Goal: Find specific page/section: Find specific page/section

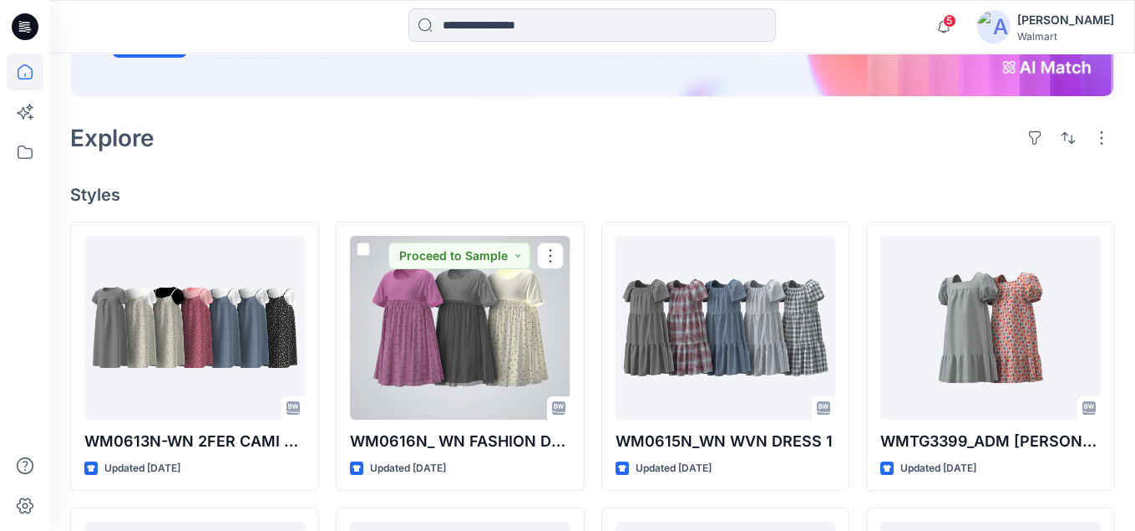
scroll to position [418, 0]
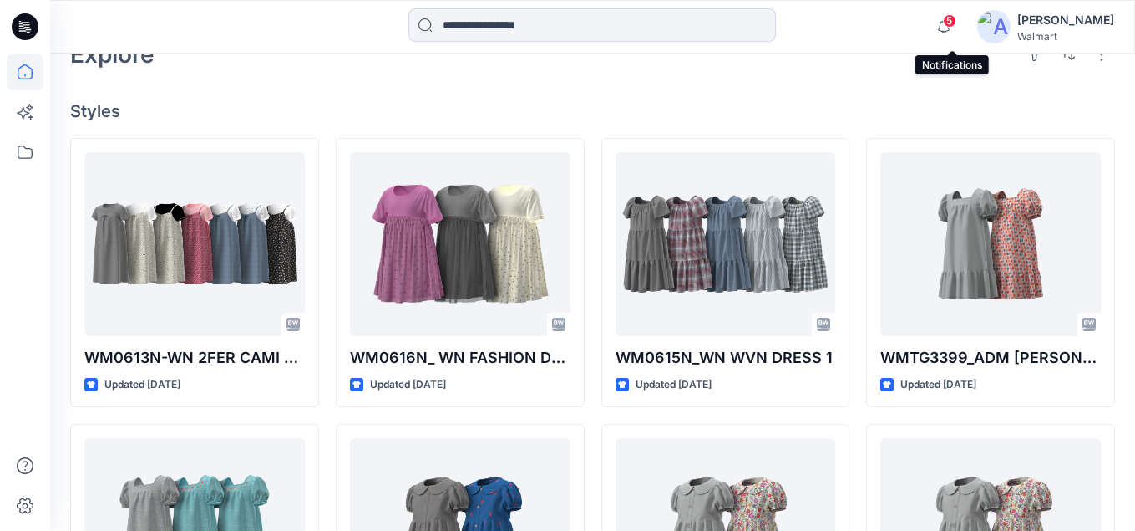
click at [957, 22] on span "5" at bounding box center [949, 20] width 13 height 13
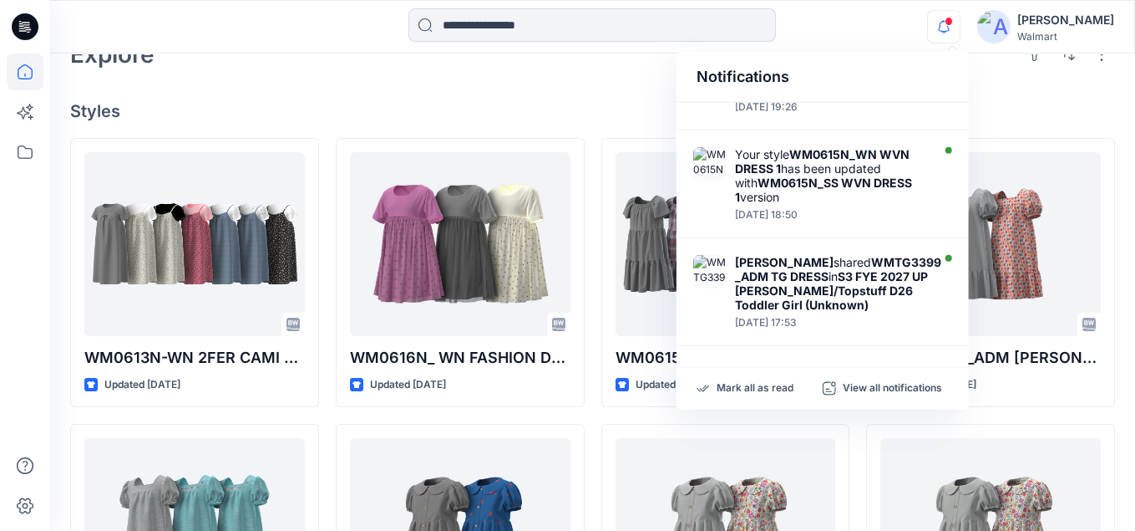
scroll to position [251, 0]
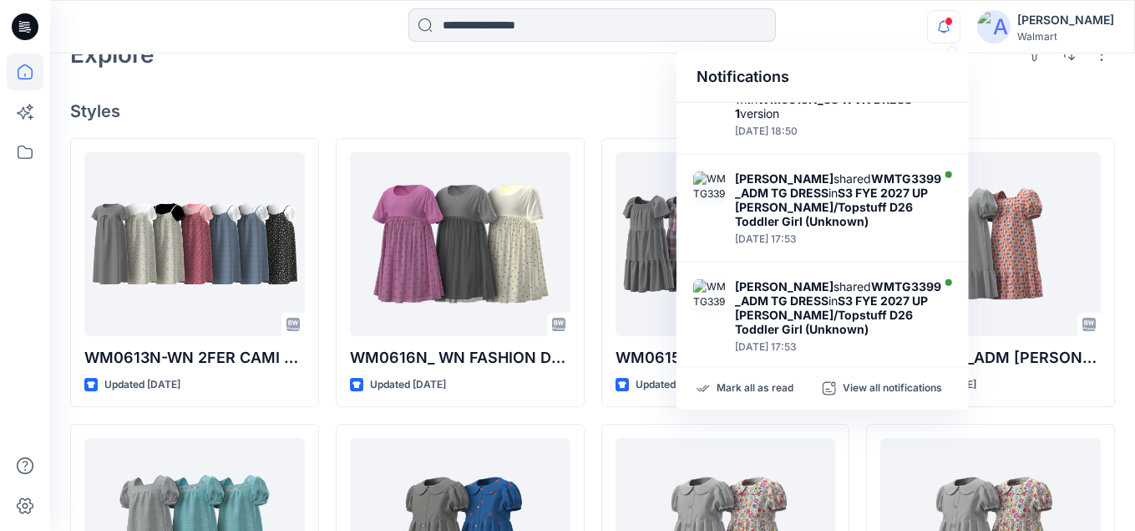
click at [576, 108] on h4 "Styles" at bounding box center [592, 111] width 1045 height 20
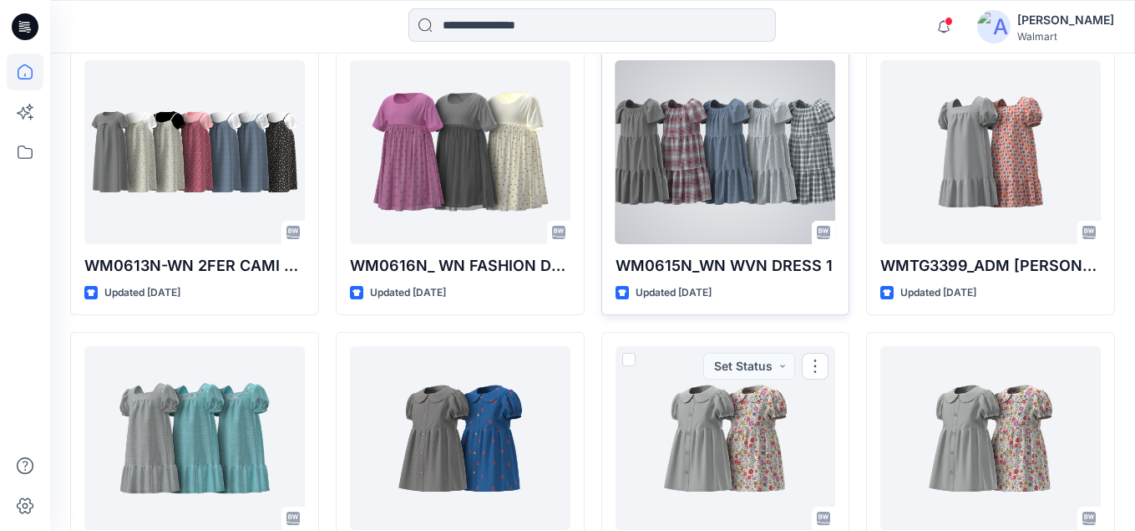
scroll to position [418, 0]
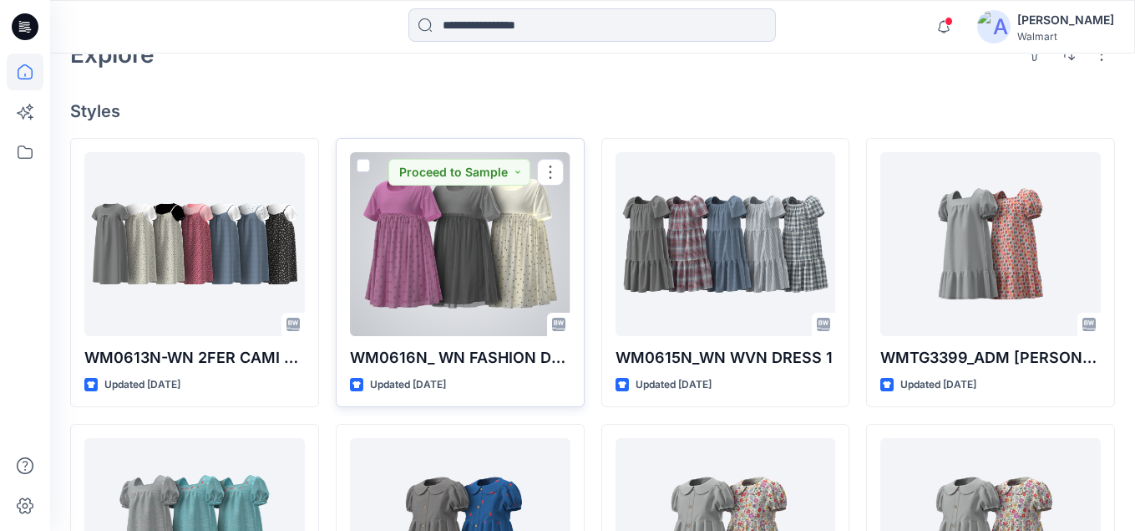
click at [461, 267] on div at bounding box center [460, 244] width 221 height 184
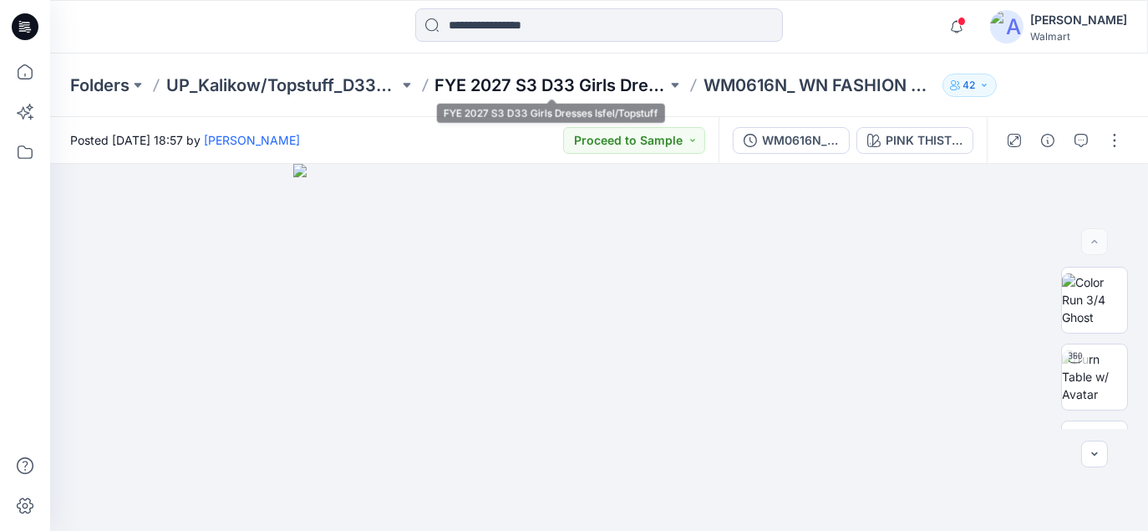
click at [523, 84] on p "FYE 2027 S3 D33 Girls Dresses Isfel/Topstuff" at bounding box center [551, 85] width 232 height 23
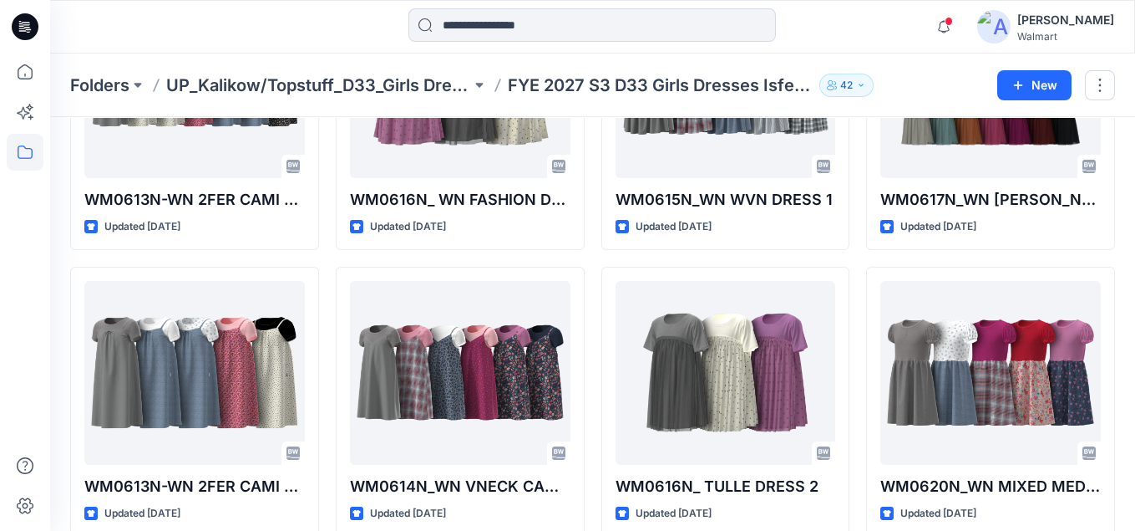
scroll to position [231, 0]
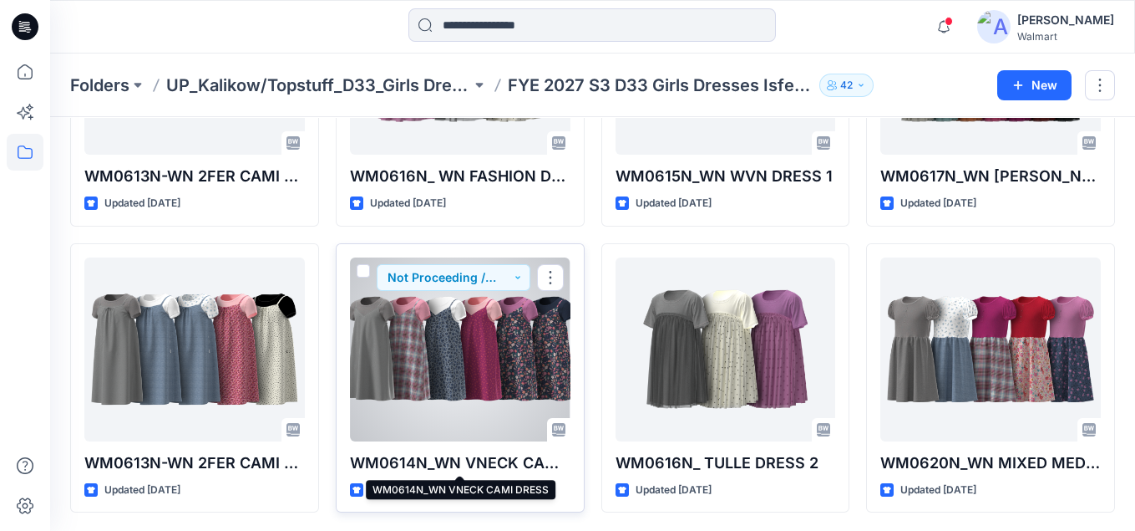
click at [502, 463] on p "WM0614N_WN VNECK CAMI DRESS" at bounding box center [460, 462] width 221 height 23
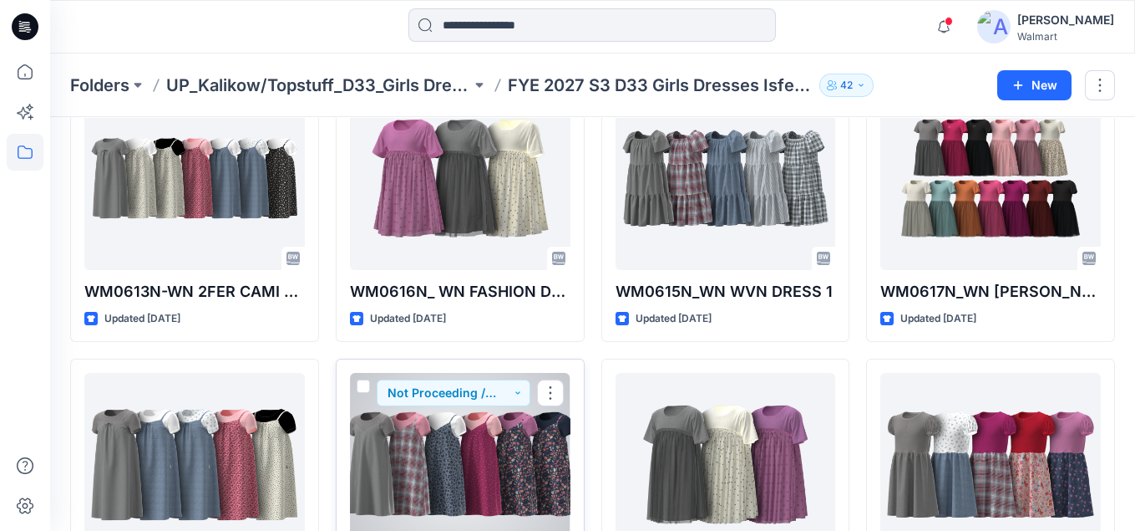
scroll to position [0, 0]
